Goal: Transaction & Acquisition: Purchase product/service

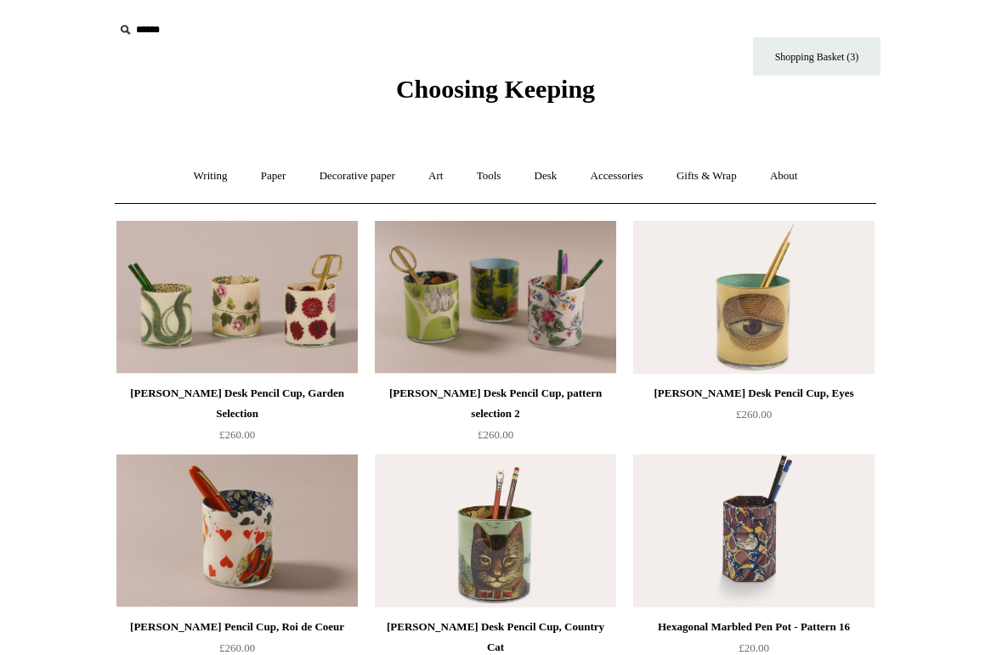
click at [149, 38] on input "text" at bounding box center [218, 29] width 209 height 31
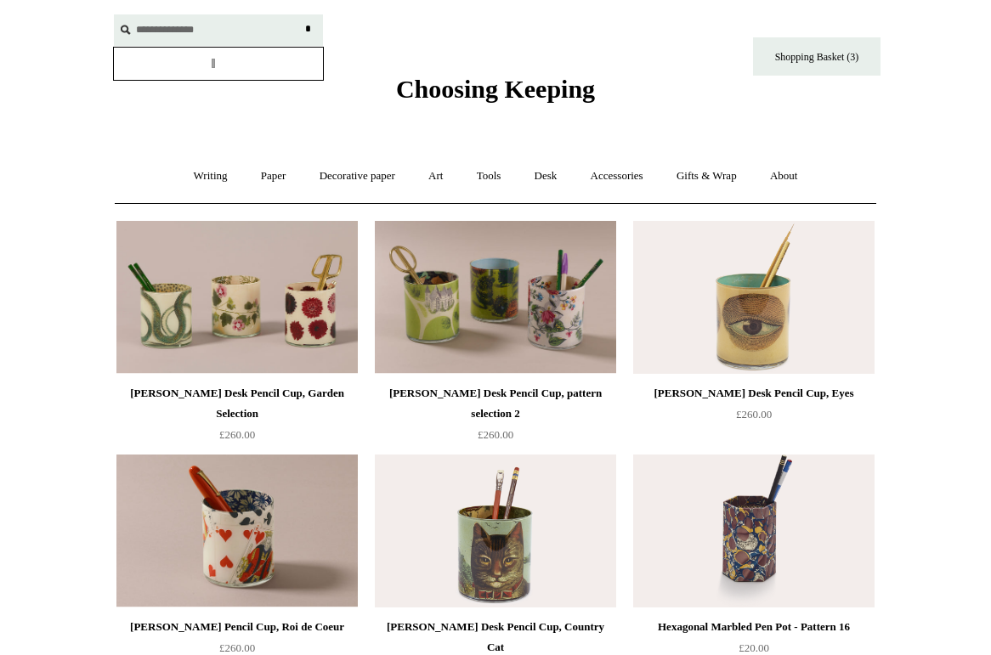
type input "**********"
click at [299, 14] on input "*" at bounding box center [307, 29] width 17 height 30
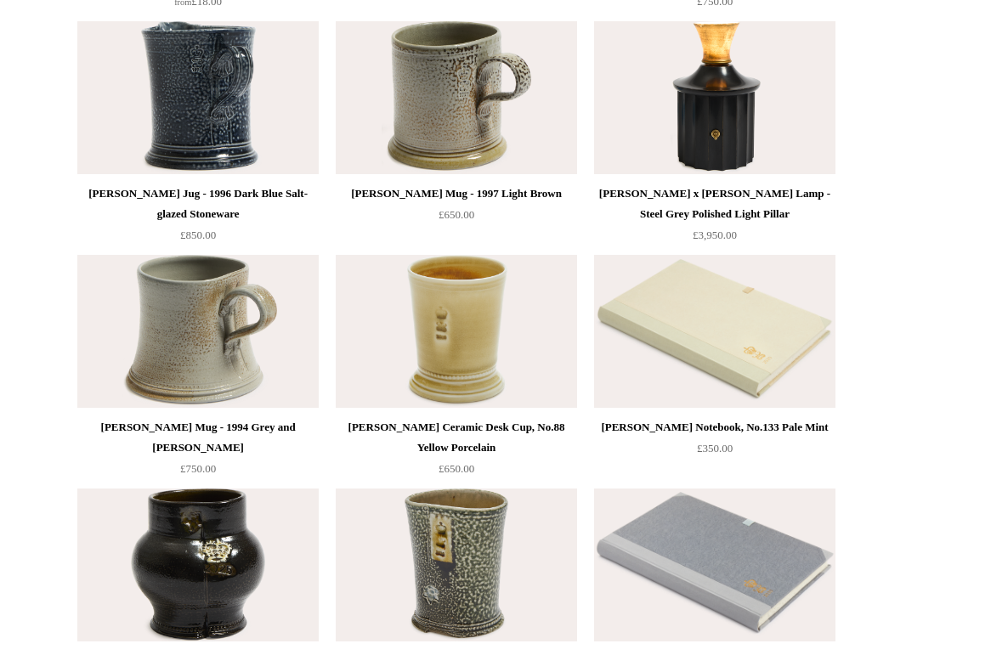
scroll to position [673, 0]
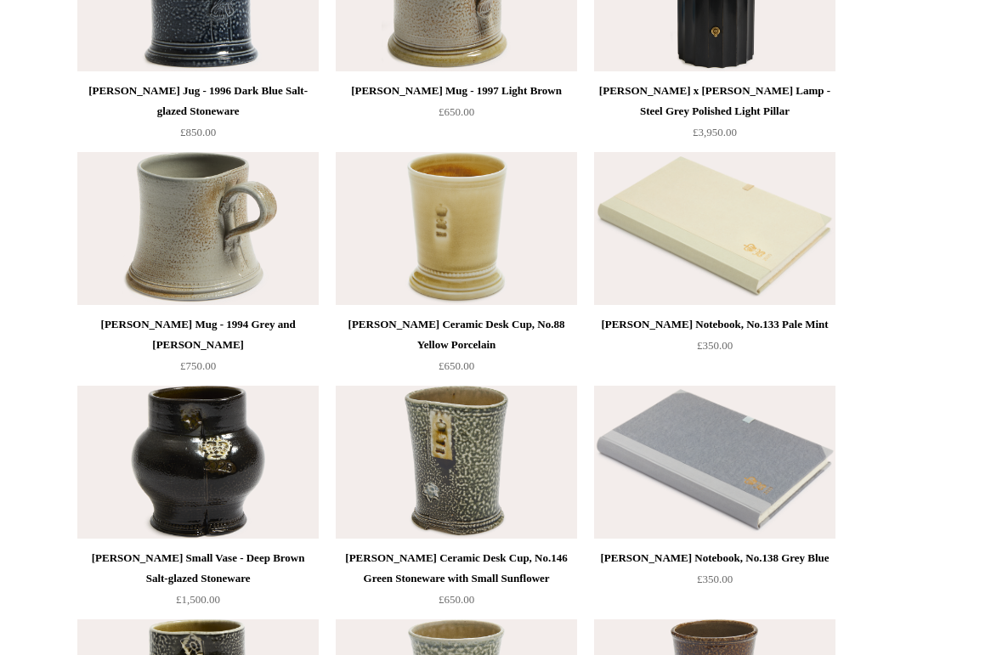
click at [252, 250] on img at bounding box center [197, 228] width 241 height 153
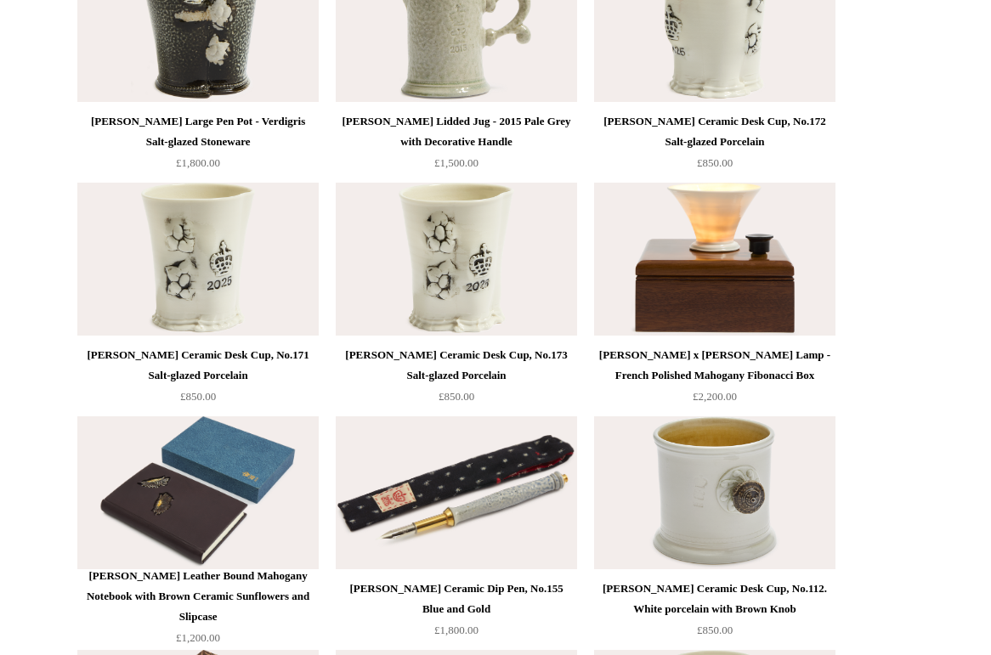
scroll to position [2697, 0]
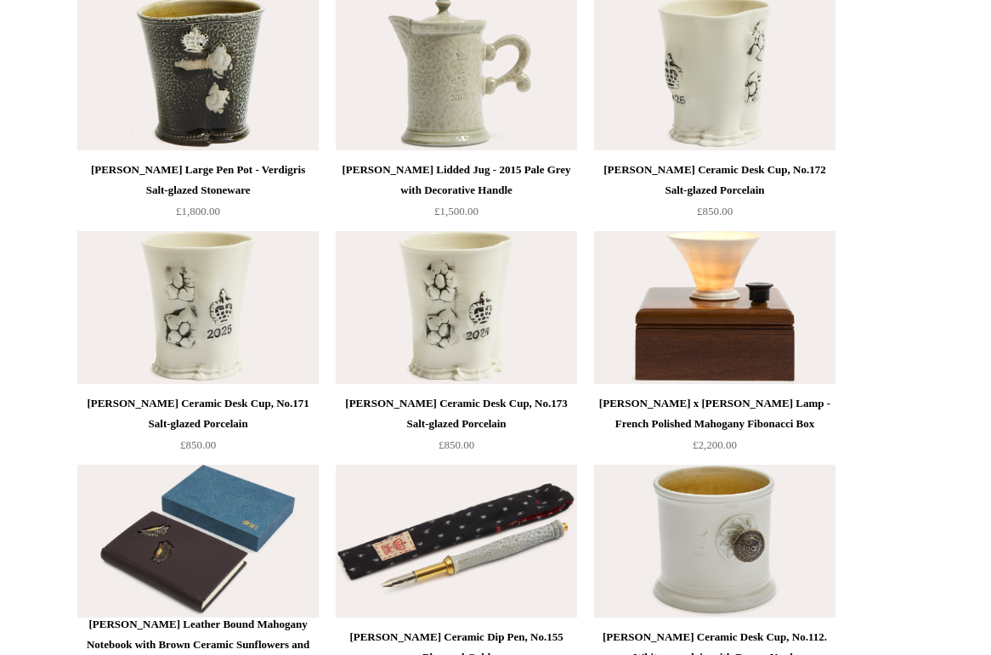
click at [506, 102] on img at bounding box center [456, 73] width 241 height 153
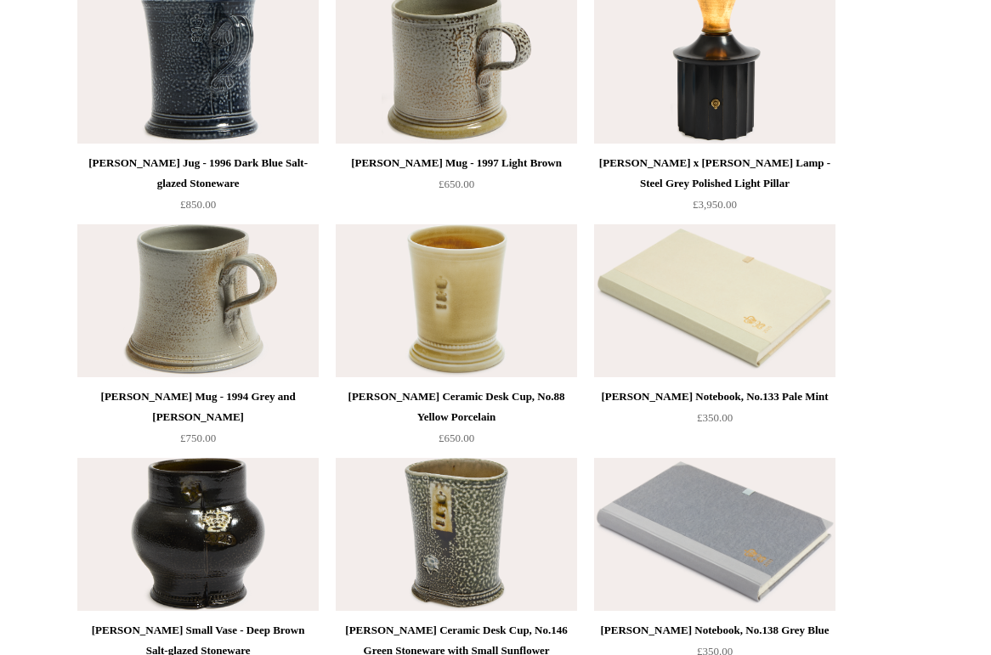
scroll to position [0, 0]
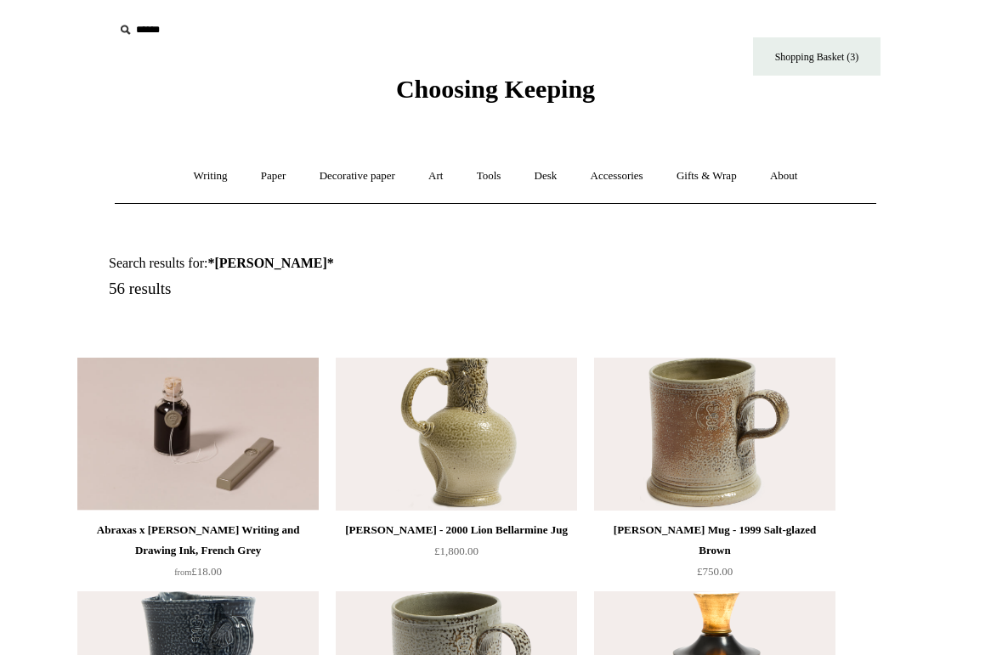
click at [495, 422] on img at bounding box center [456, 434] width 241 height 153
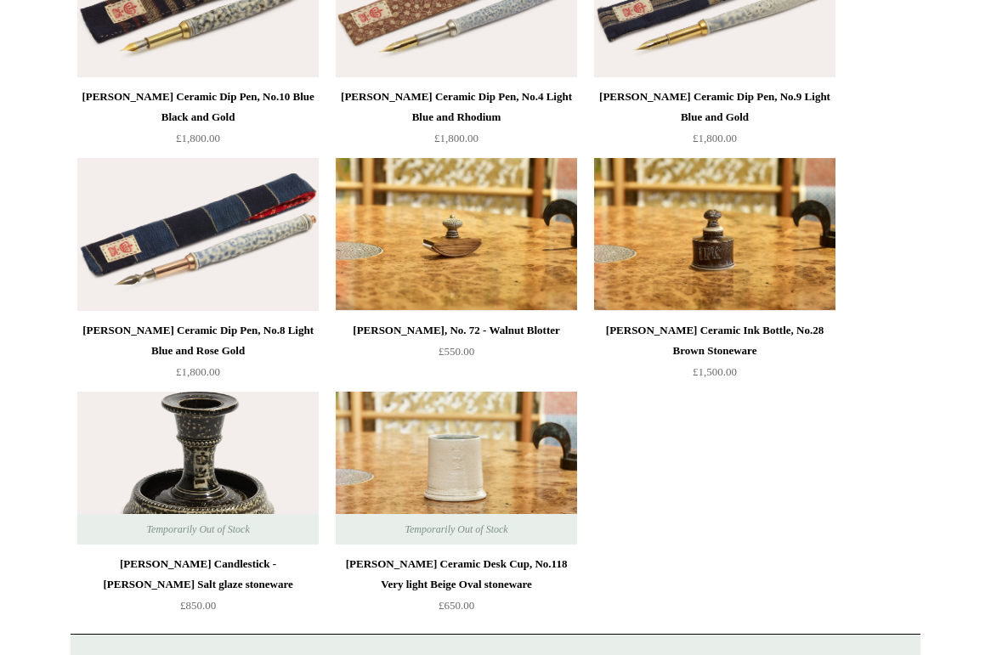
scroll to position [4262, 0]
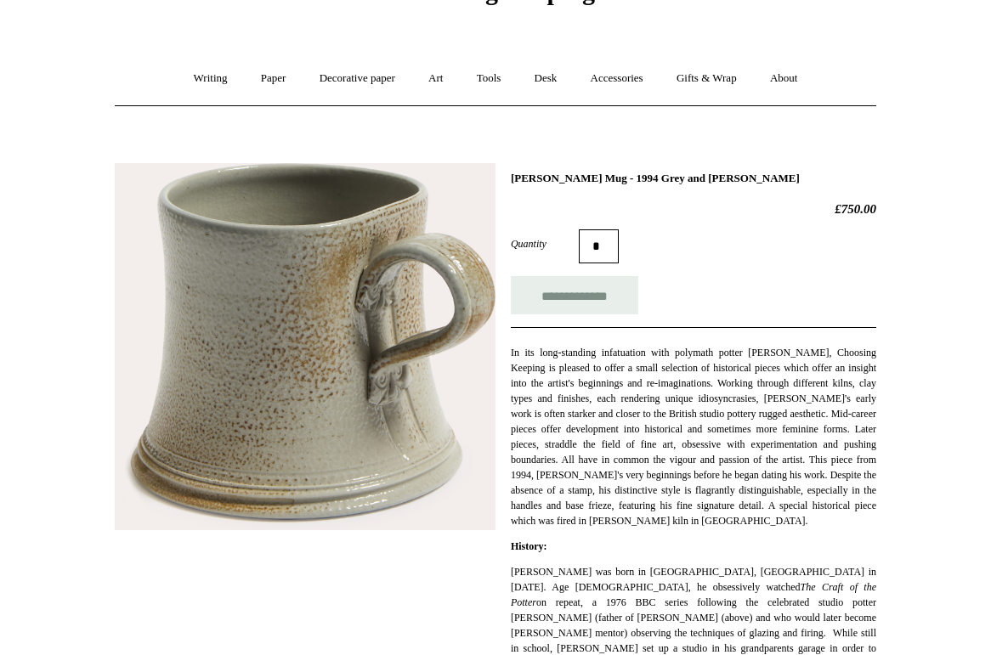
scroll to position [110, 0]
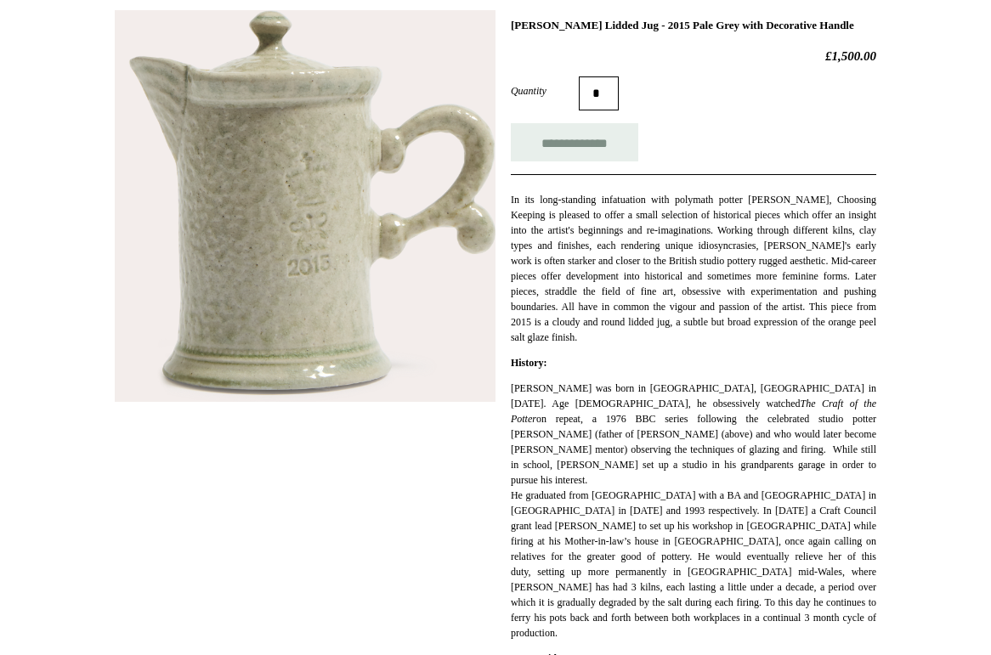
scroll to position [265, 0]
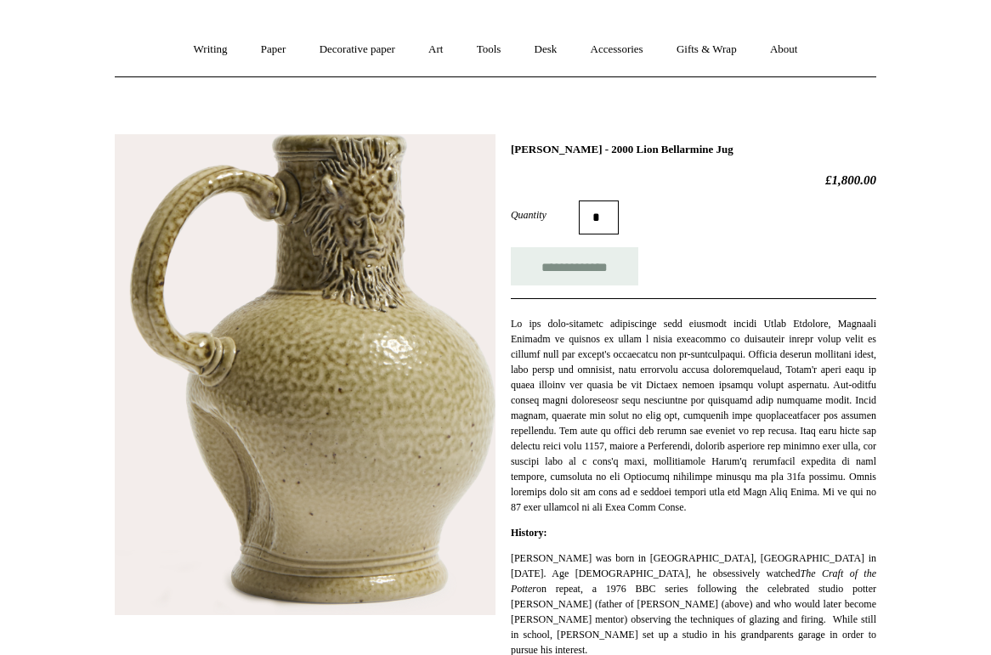
scroll to position [131, 0]
